Goal: Task Accomplishment & Management: Use online tool/utility

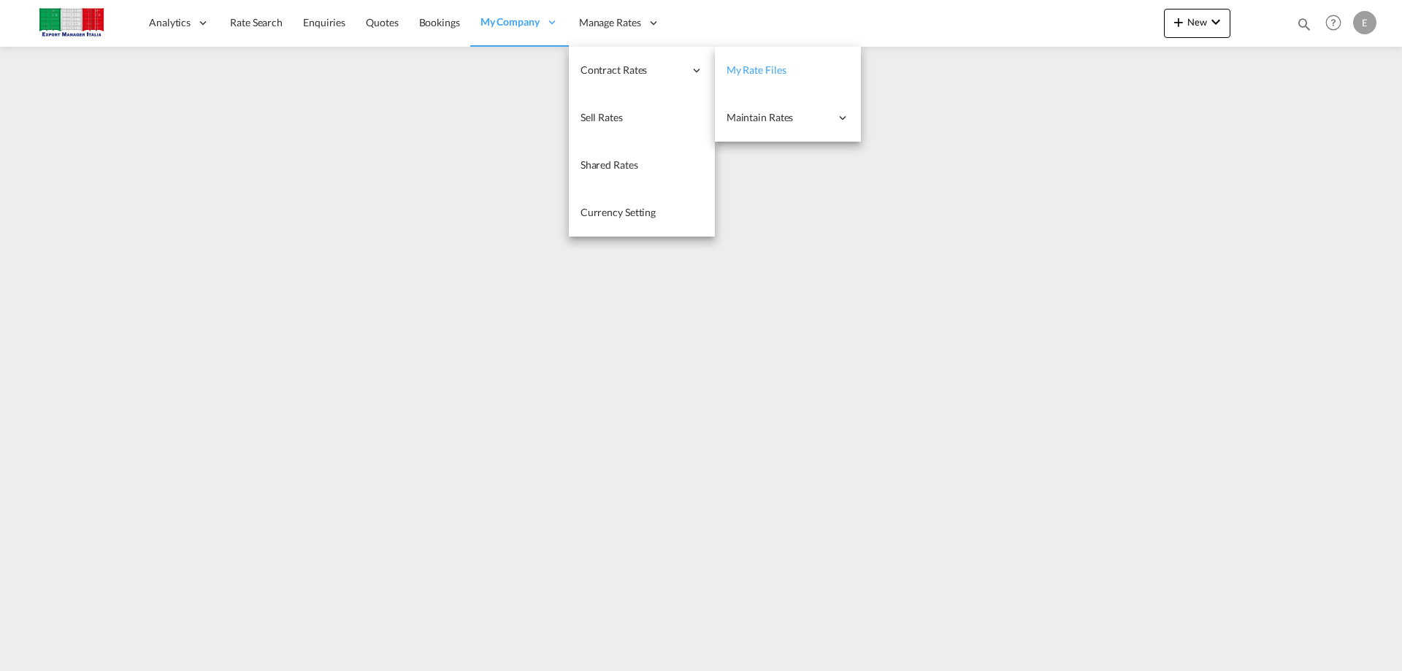
click at [778, 76] on span "My Rate Files" at bounding box center [757, 70] width 60 height 12
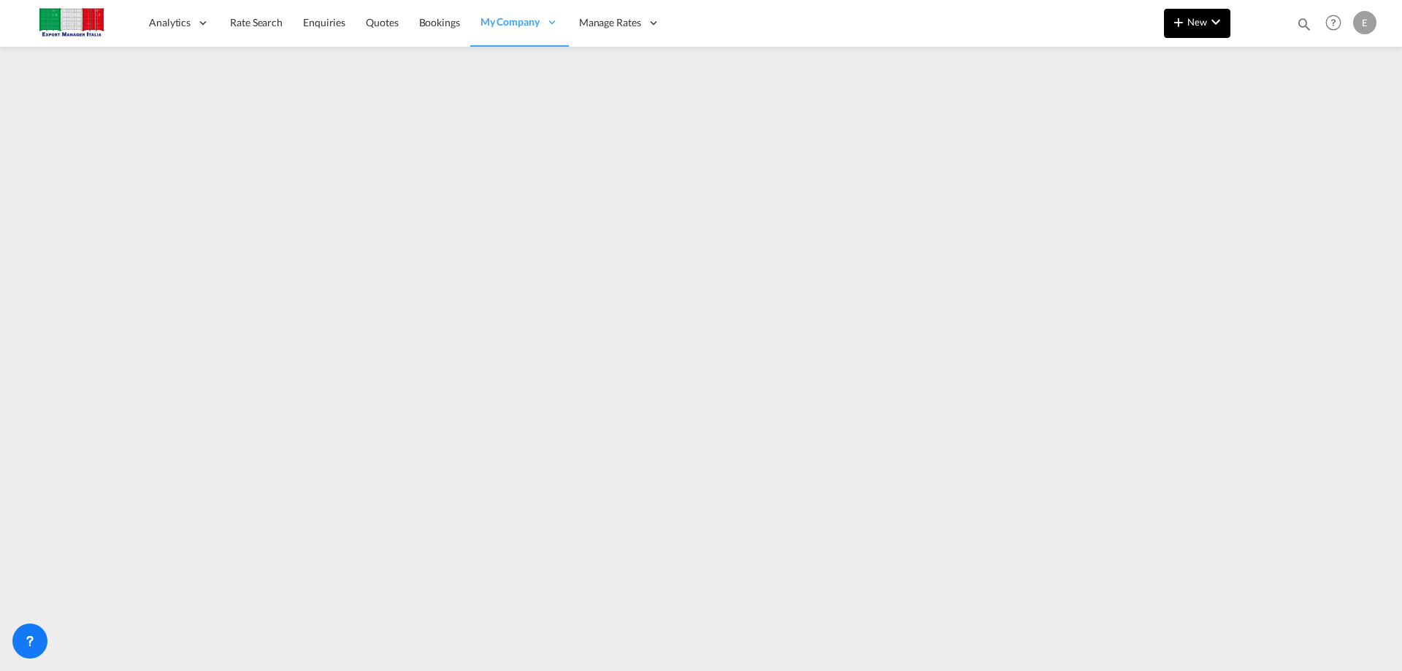
click at [1193, 22] on span "New" at bounding box center [1197, 22] width 55 height 12
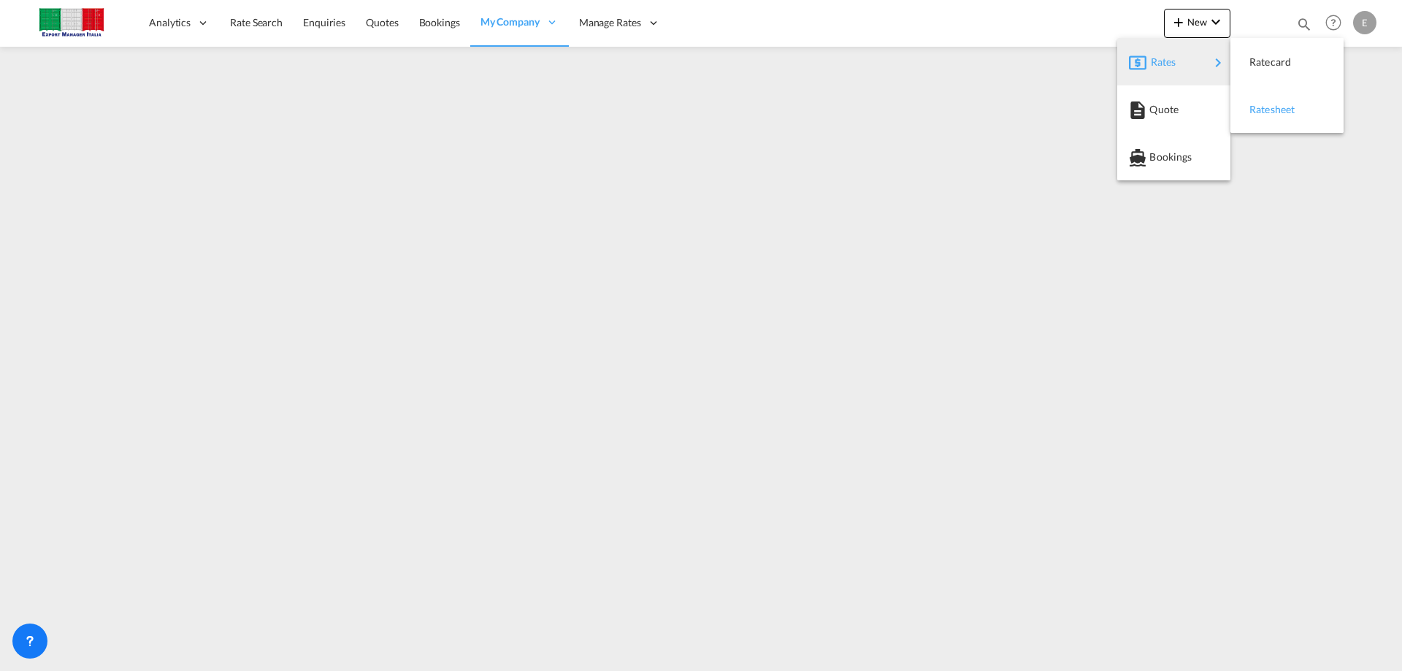
click at [1266, 110] on span "Ratesheet" at bounding box center [1258, 109] width 16 height 29
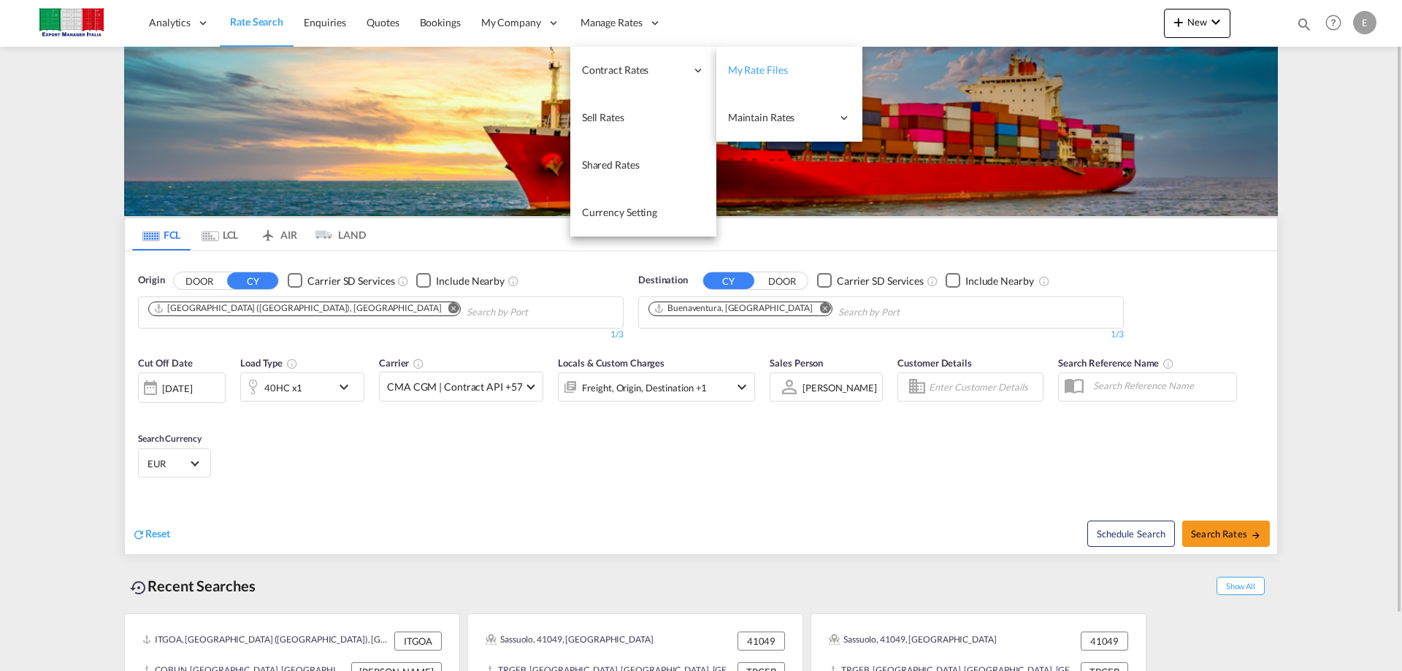
click at [760, 74] on span "My Rate Files" at bounding box center [758, 70] width 60 height 12
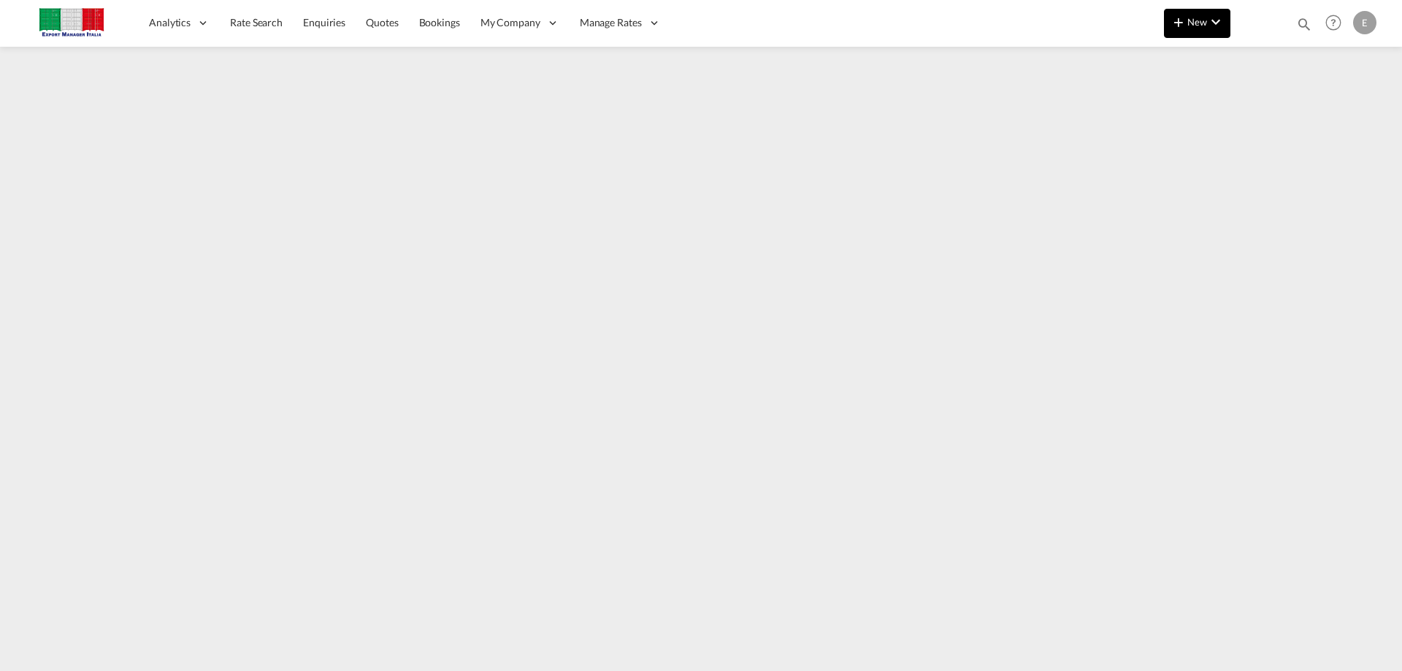
click at [1211, 25] on md-icon "icon-chevron-down" at bounding box center [1216, 22] width 18 height 18
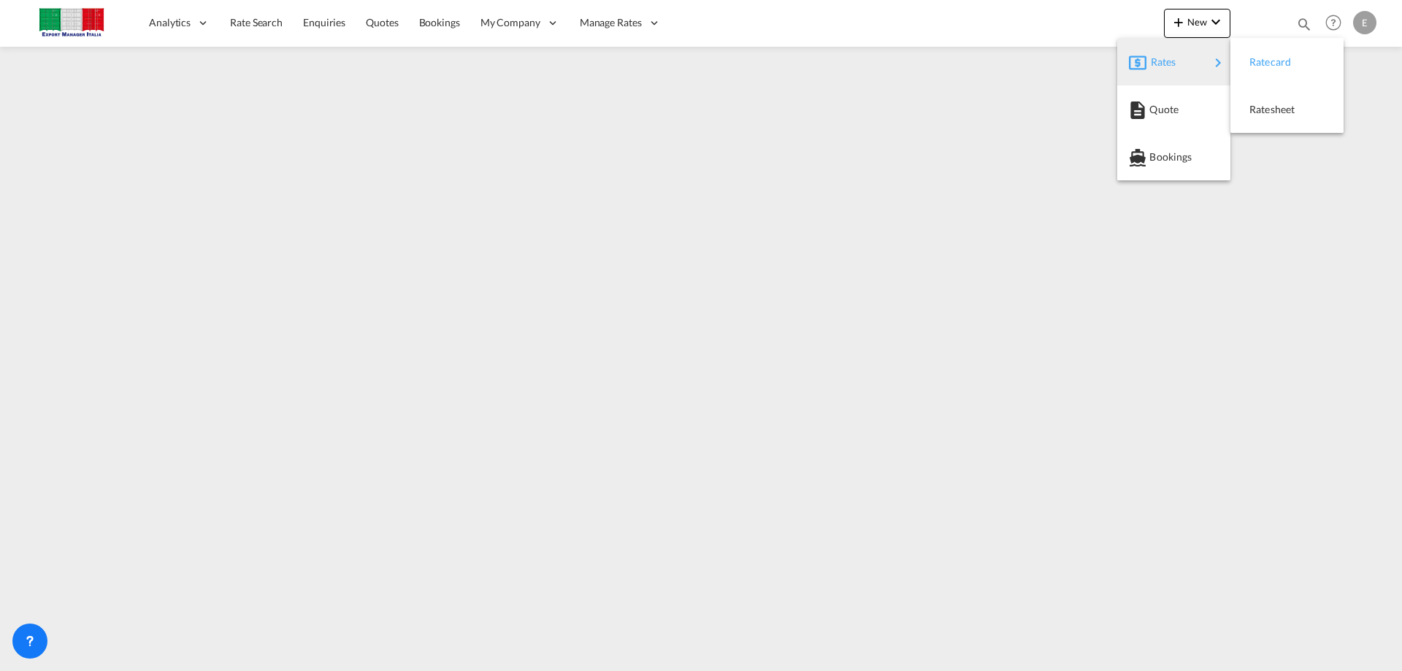
click at [1266, 64] on span "Ratecard" at bounding box center [1258, 61] width 16 height 29
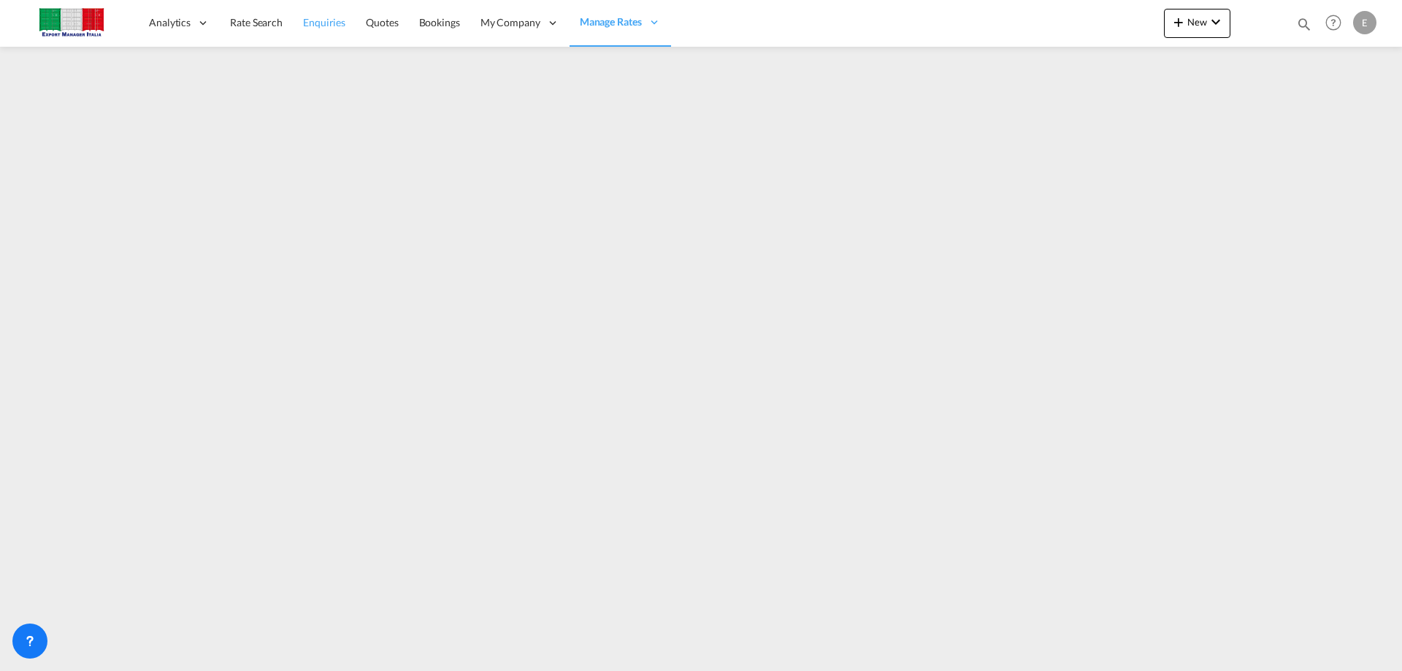
click at [319, 21] on span "Enquiries" at bounding box center [324, 22] width 42 height 12
